Goal: Find specific page/section: Find specific page/section

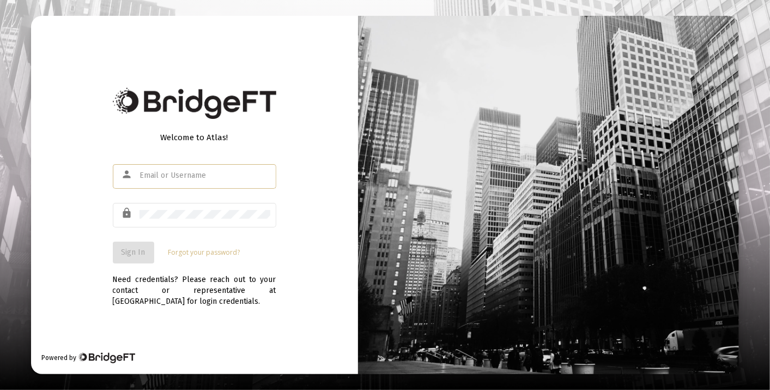
type input "[PERSON_NAME][EMAIL_ADDRESS][DOMAIN_NAME]"
click at [137, 257] on button "Sign In" at bounding box center [133, 252] width 41 height 22
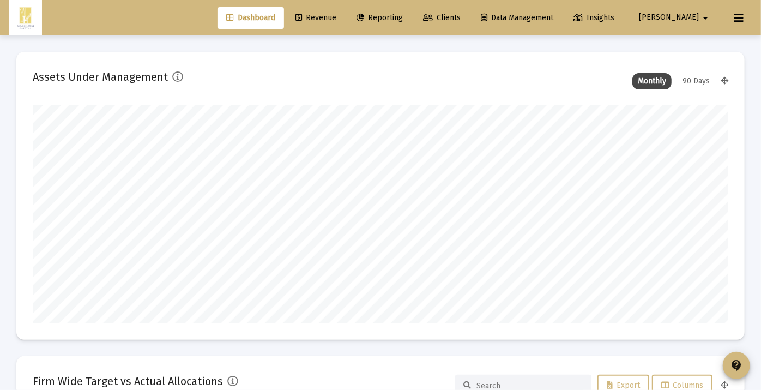
scroll to position [218, 695]
type input "[DATE]"
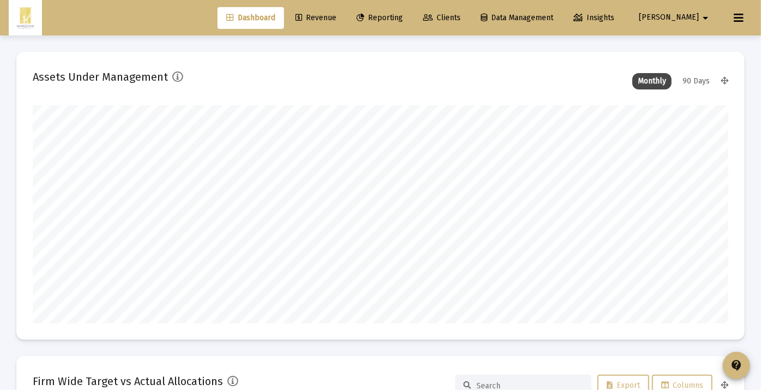
click at [487, 28] on div "Dashboard Revenue Reporting Clients Data Management Insights [PERSON_NAME] arro…" at bounding box center [380, 17] width 743 height 35
click at [469, 22] on link "Clients" at bounding box center [441, 18] width 55 height 22
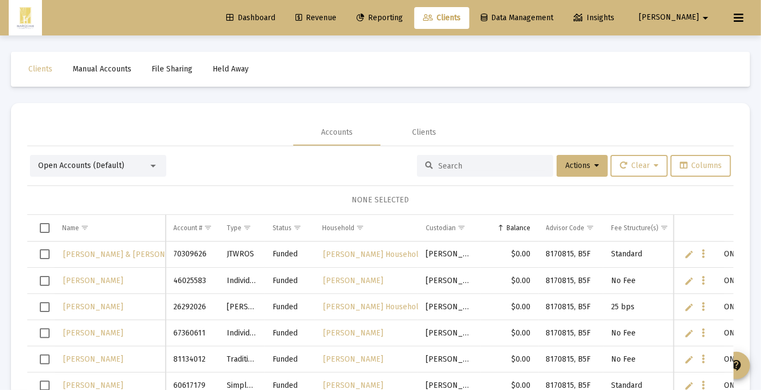
click at [447, 159] on div at bounding box center [485, 166] width 136 height 22
type input "[PERSON_NAME]"
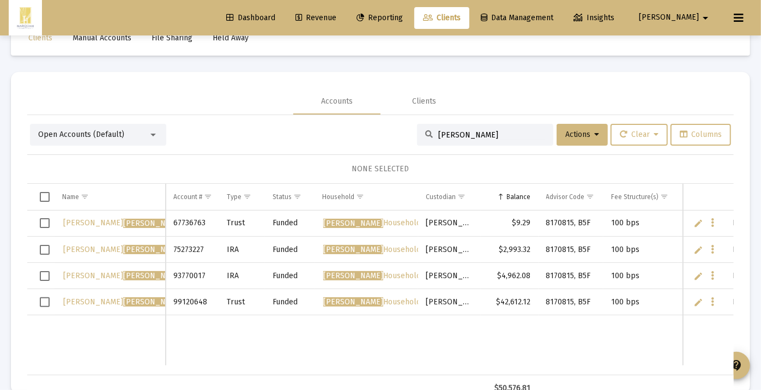
scroll to position [40, 0]
